Goal: Information Seeking & Learning: Learn about a topic

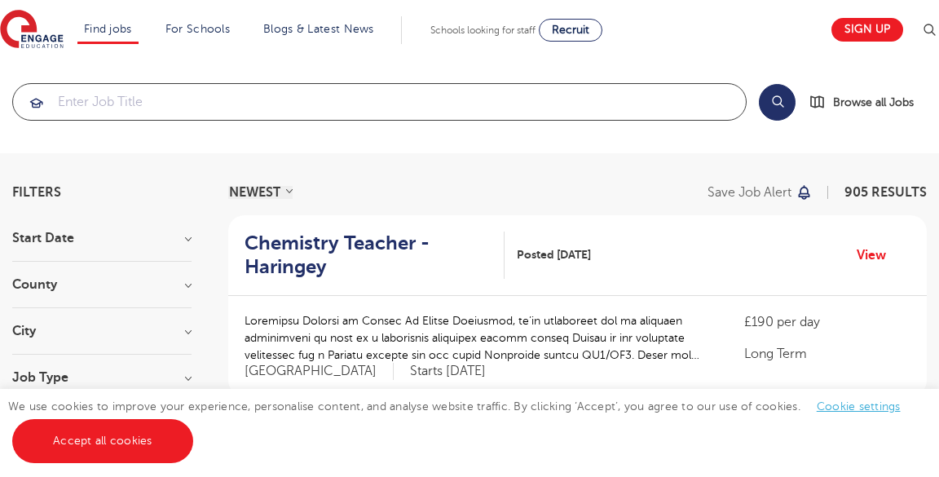
click at [555, 103] on input "search" at bounding box center [379, 102] width 733 height 36
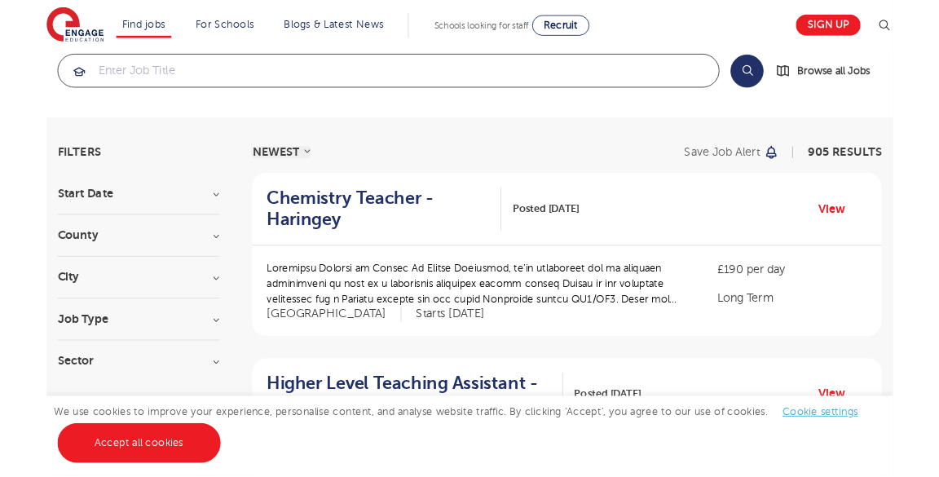
scroll to position [29, 0]
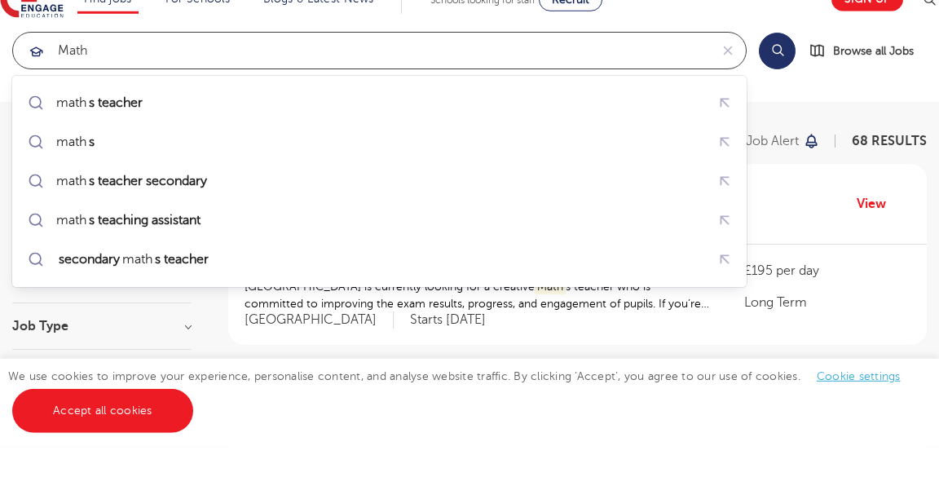
click at [340, 130] on div "math s teacher" at bounding box center [379, 133] width 711 height 29
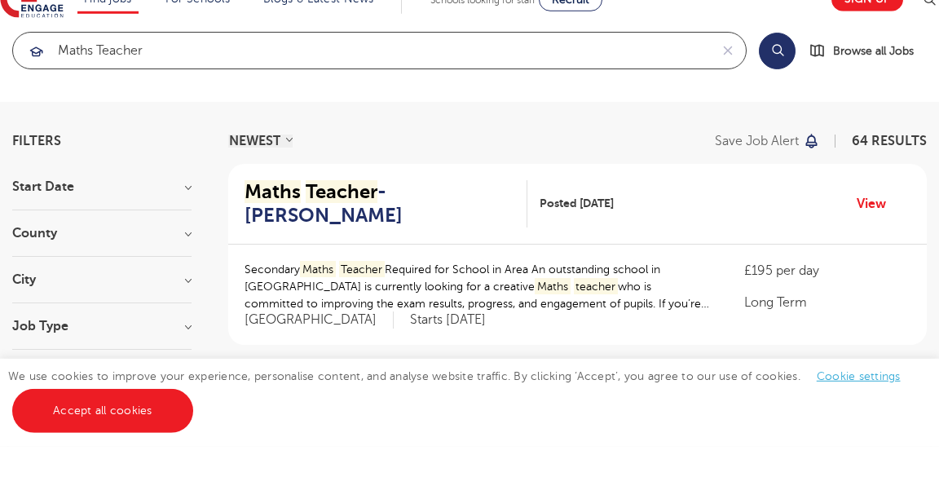
type input "maths teacher"
click at [784, 80] on button "Search" at bounding box center [777, 81] width 37 height 37
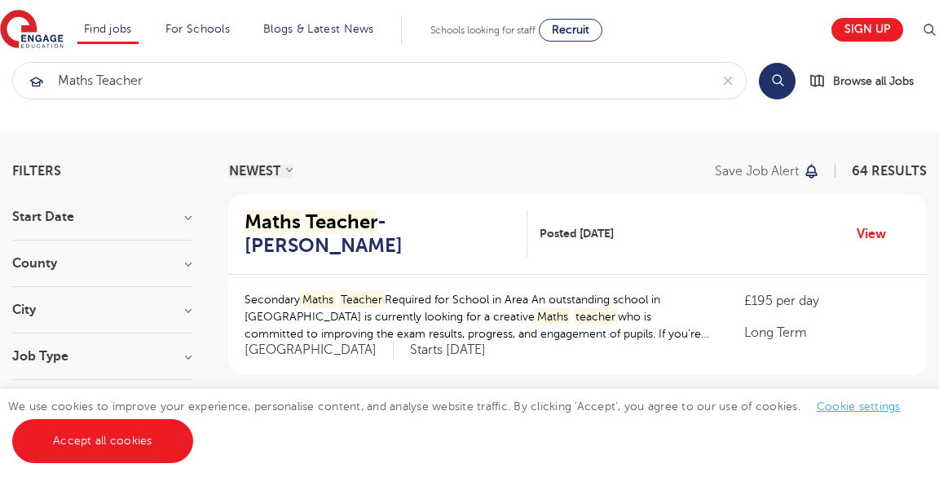
click at [187, 217] on h3 "Start Date" at bounding box center [101, 216] width 179 height 13
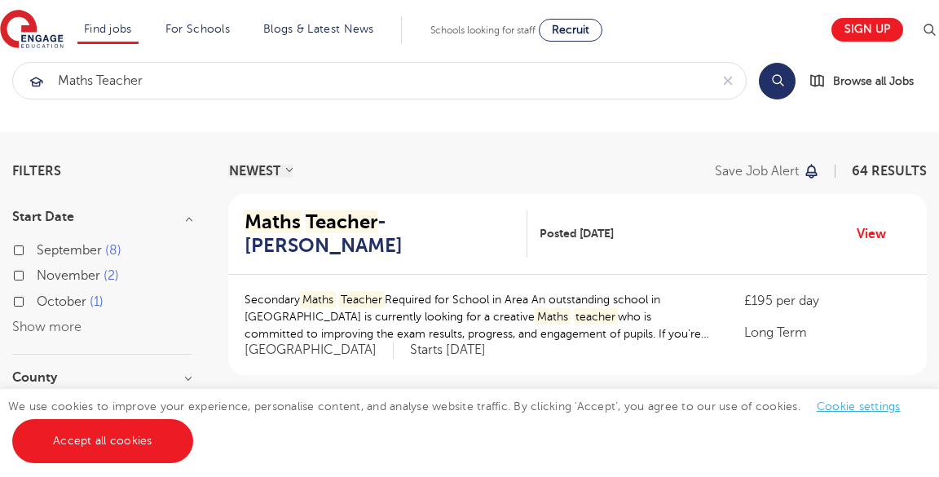
click at [171, 220] on h3 "Start Date" at bounding box center [101, 216] width 179 height 13
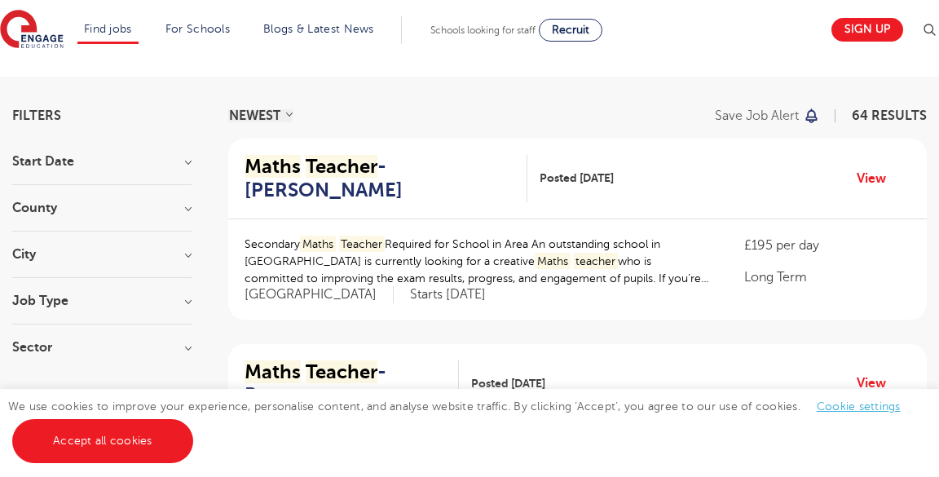
scroll to position [88, 0]
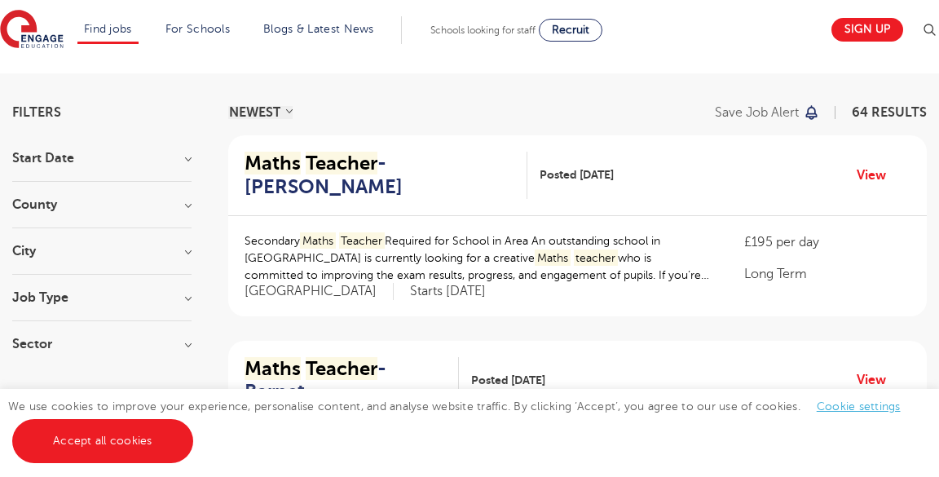
click at [188, 297] on h3 "Job Type" at bounding box center [101, 297] width 179 height 13
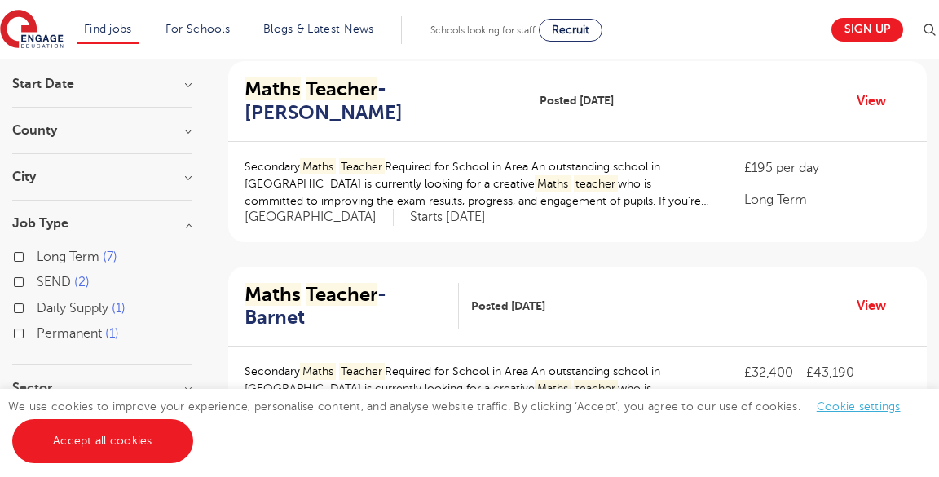
scroll to position [165, 0]
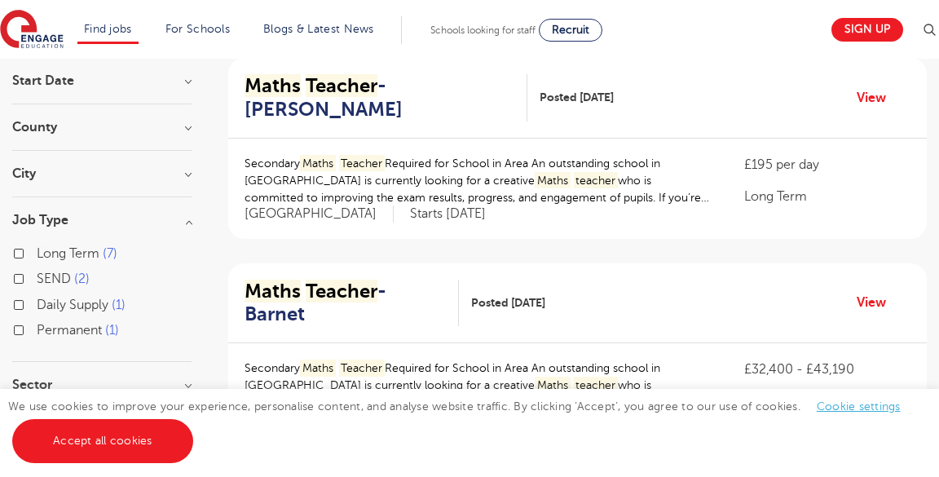
click at [37, 331] on label "Permanent 1" at bounding box center [78, 329] width 82 height 21
click at [37, 331] on input "Permanent 1" at bounding box center [42, 328] width 11 height 11
checkbox input "true"
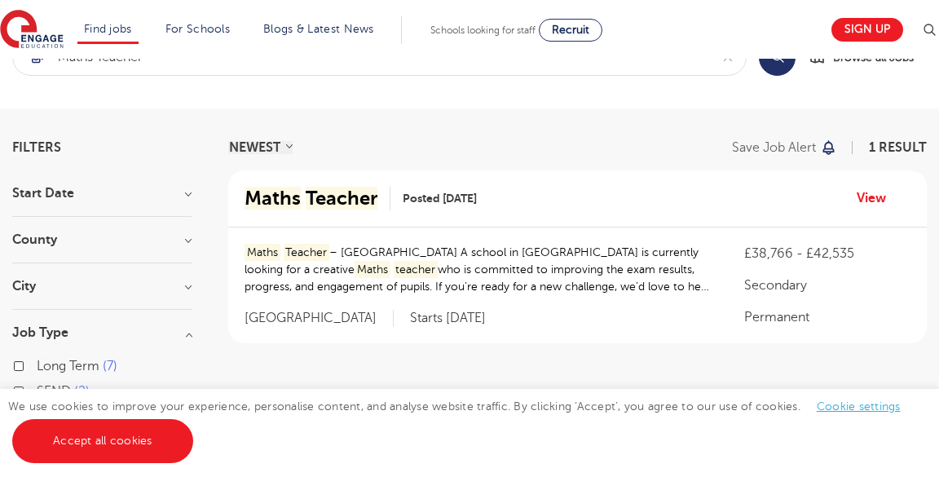
scroll to position [44, 0]
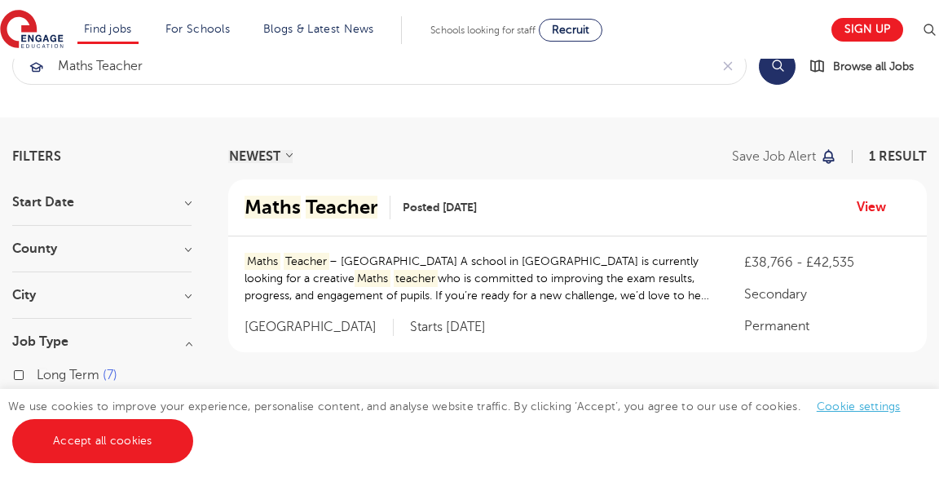
click at [566, 261] on p "Maths Teacher – [GEOGRAPHIC_DATA] A school in [GEOGRAPHIC_DATA] is currently lo…" at bounding box center [477, 278] width 467 height 51
click at [334, 214] on mark "Teacher" at bounding box center [342, 207] width 72 height 23
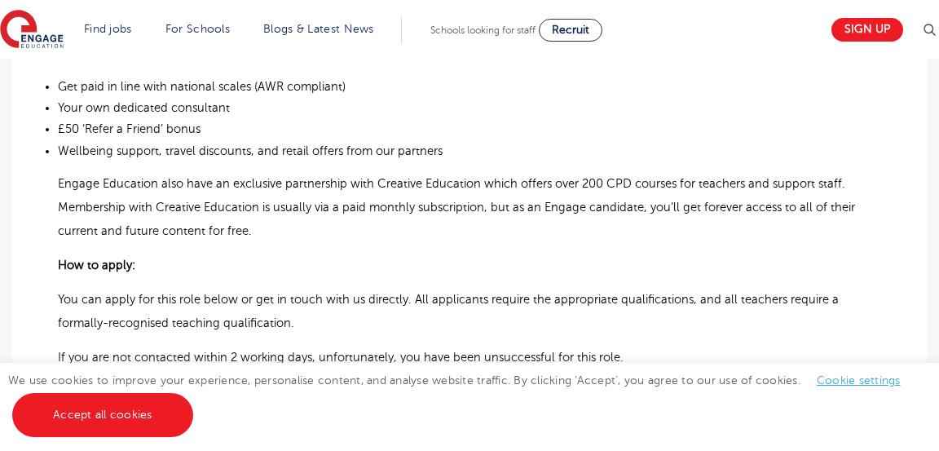
scroll to position [940, 0]
